Goal: Navigation & Orientation: Find specific page/section

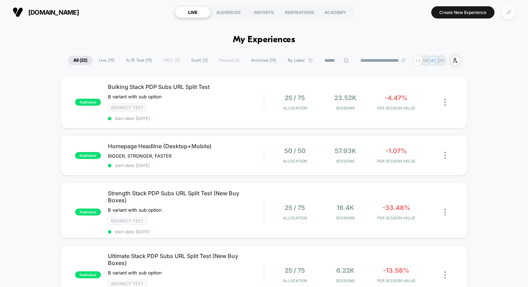
click at [508, 11] on div "JT" at bounding box center [509, 13] width 14 height 14
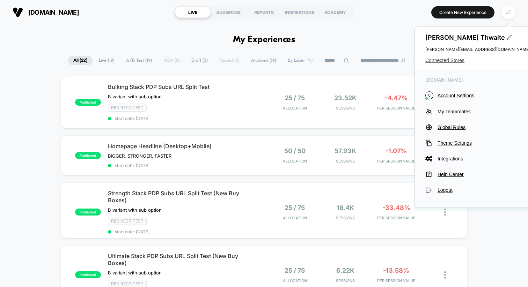
click at [437, 60] on span "Connected Stores" at bounding box center [477, 61] width 105 height 6
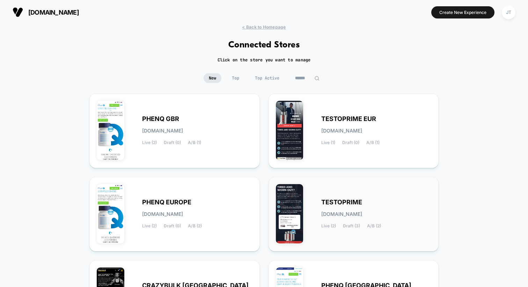
click at [348, 201] on span "TESTOPRIME" at bounding box center [341, 202] width 41 height 5
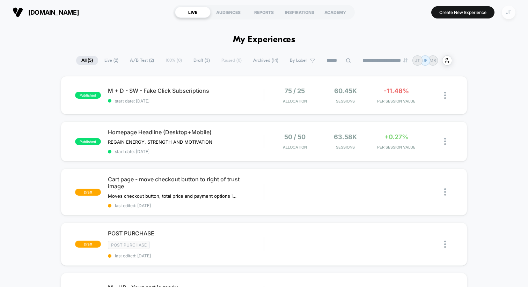
click at [509, 15] on div "JT" at bounding box center [509, 13] width 14 height 14
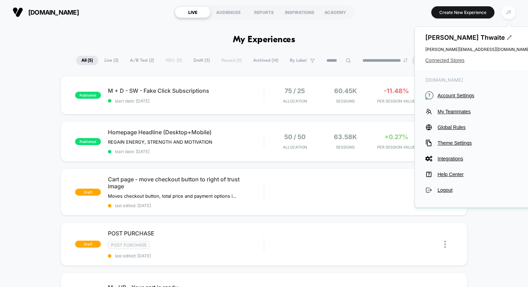
click at [447, 60] on span "Connected Stores" at bounding box center [477, 61] width 105 height 6
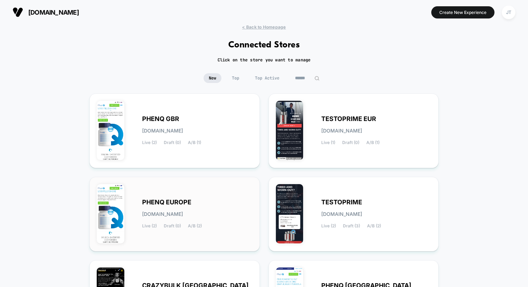
click at [160, 200] on span "PHENQ EUROPE" at bounding box center [166, 202] width 49 height 5
